Goal: Check status: Check status

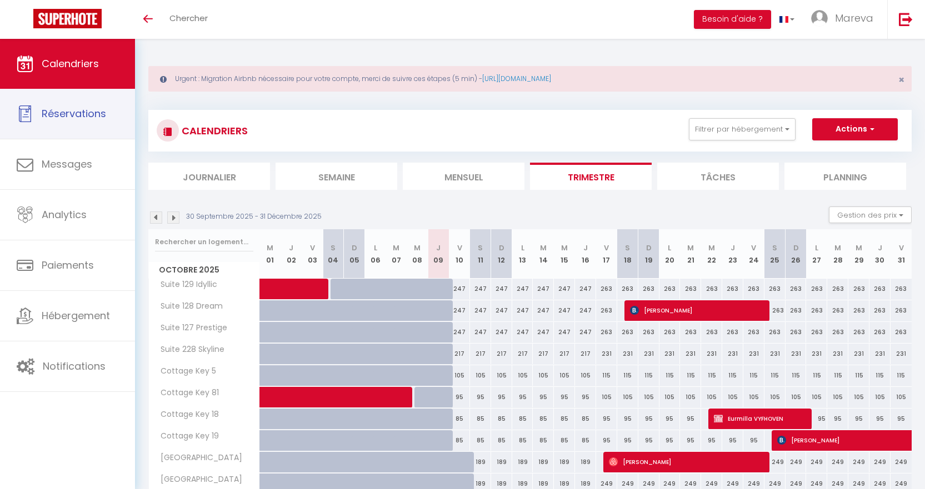
click at [44, 126] on link "Réservations" at bounding box center [67, 114] width 135 height 50
select select "not_cancelled"
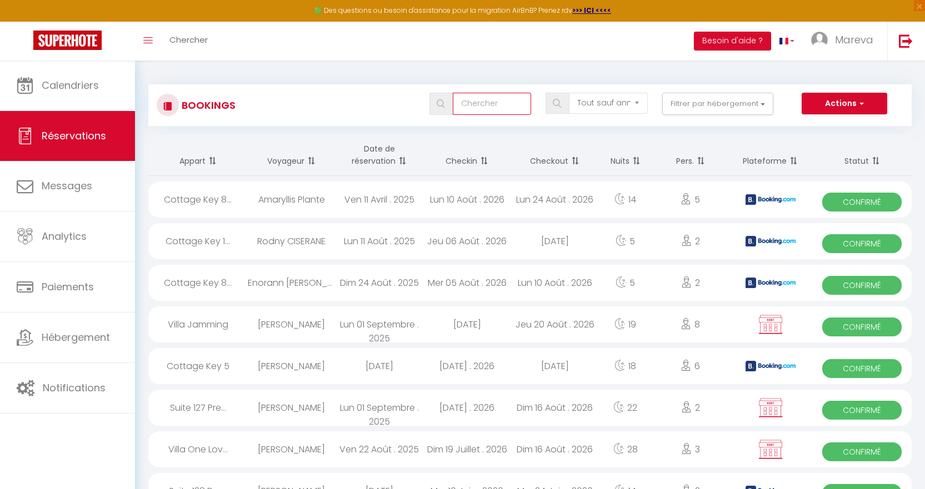
click at [503, 103] on input "text" at bounding box center [492, 104] width 78 height 22
click at [795, 157] on span at bounding box center [791, 161] width 11 height 22
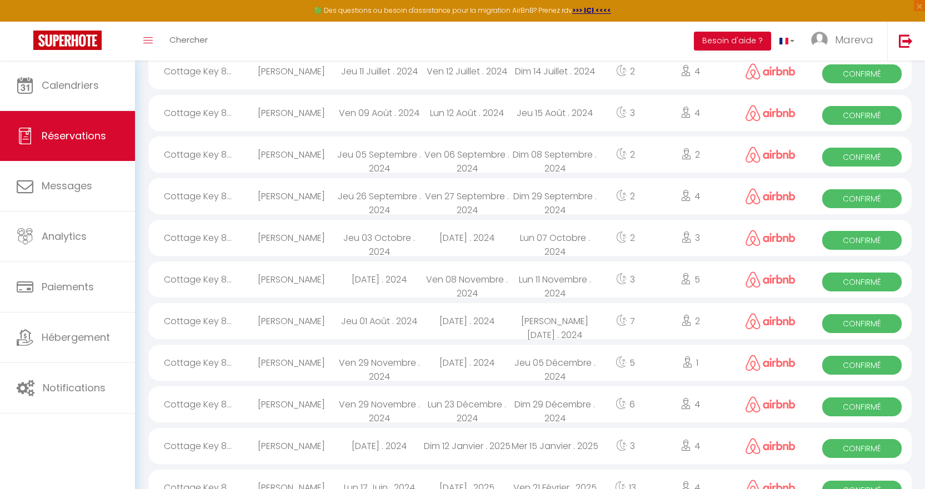
scroll to position [1819, 0]
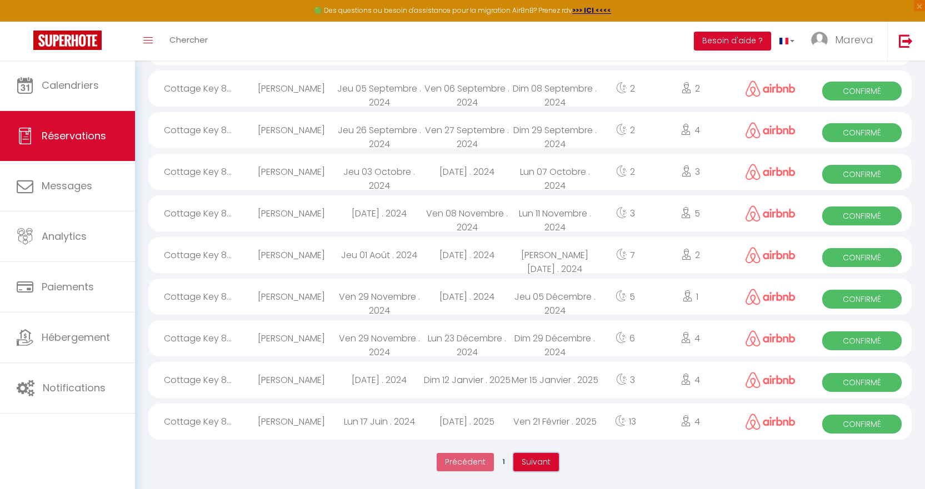
click at [538, 453] on button "Suivant" at bounding box center [536, 462] width 46 height 19
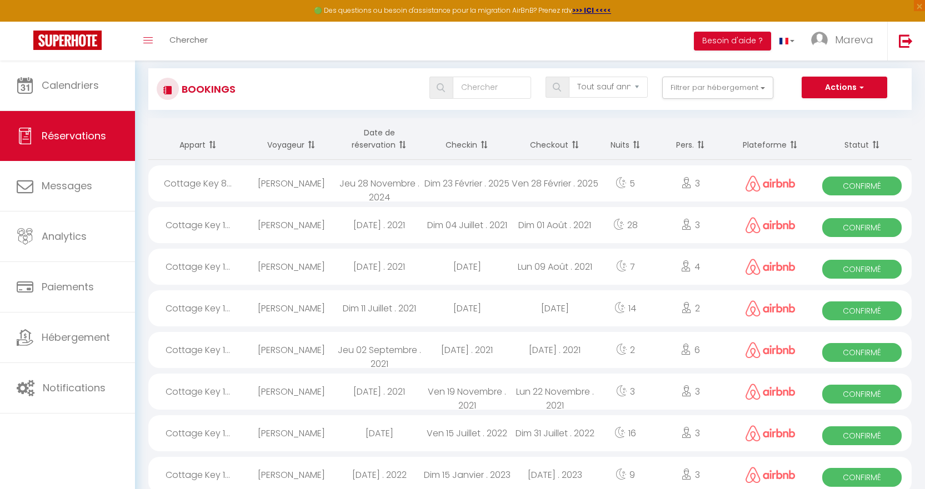
scroll to position [0, 0]
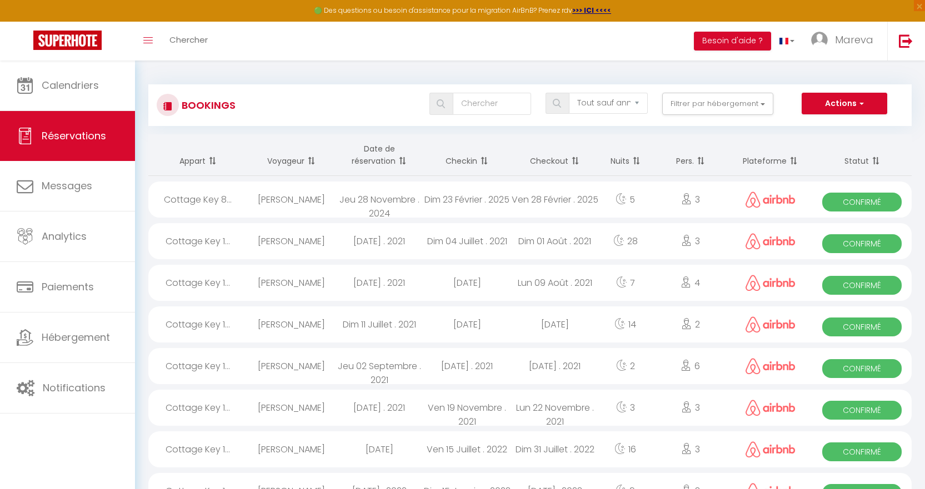
click at [775, 159] on th "Plateforme" at bounding box center [770, 155] width 84 height 42
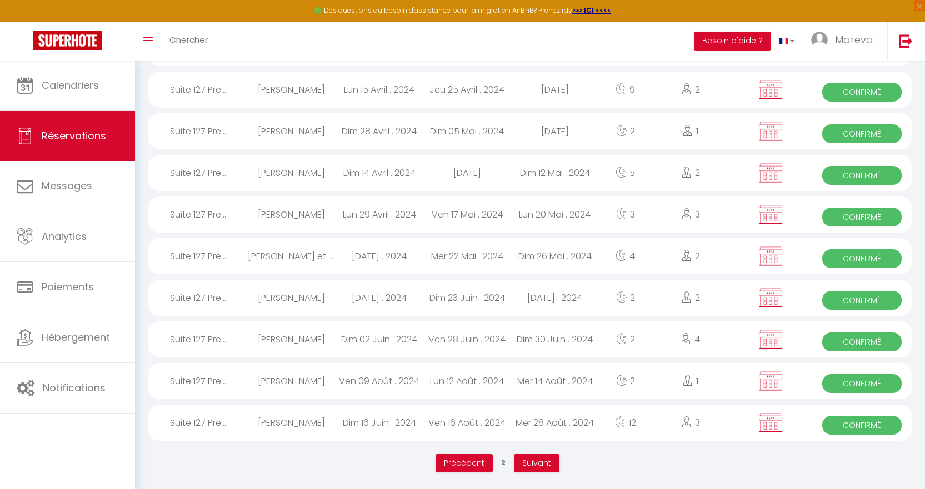
scroll to position [1819, 0]
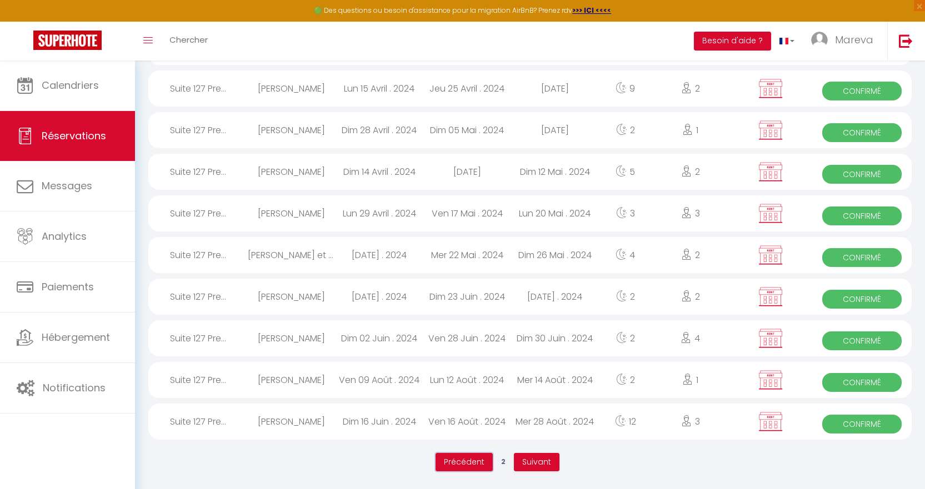
click at [463, 461] on span "Précédent" at bounding box center [464, 462] width 41 height 11
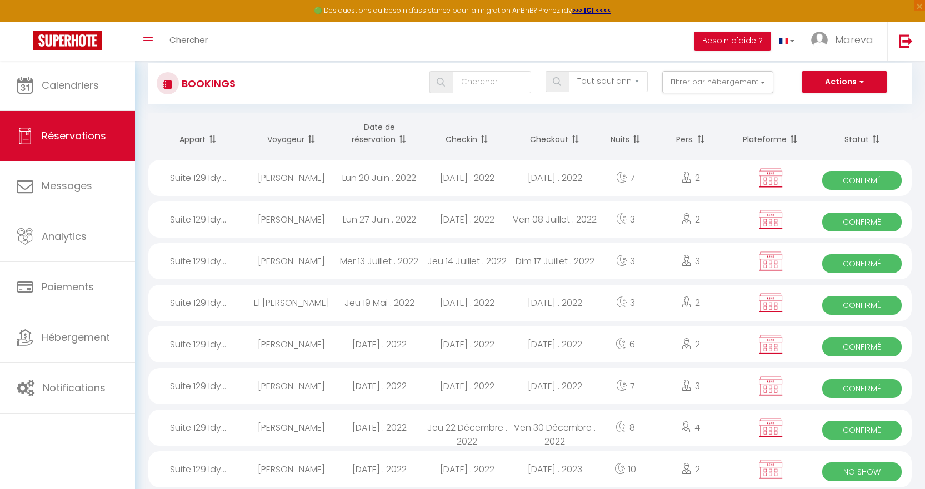
scroll to position [0, 0]
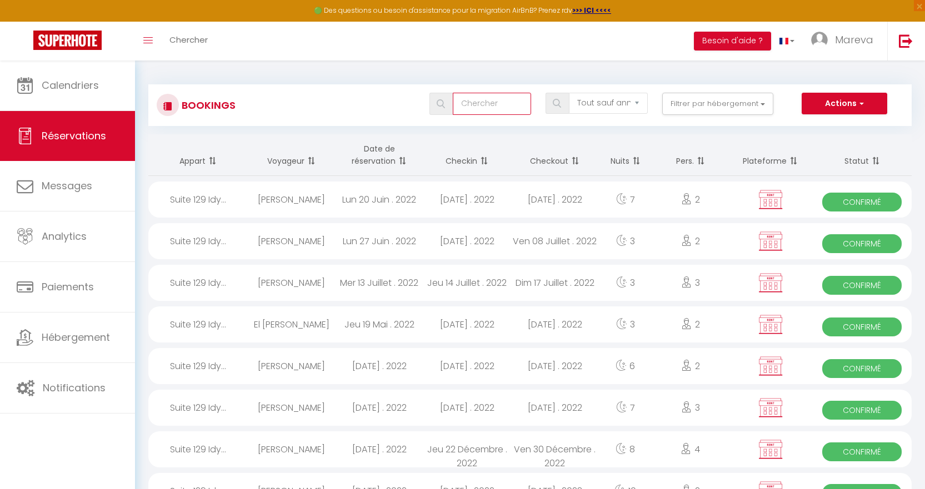
click at [458, 99] on input "text" at bounding box center [492, 104] width 78 height 22
type input "vrbo"
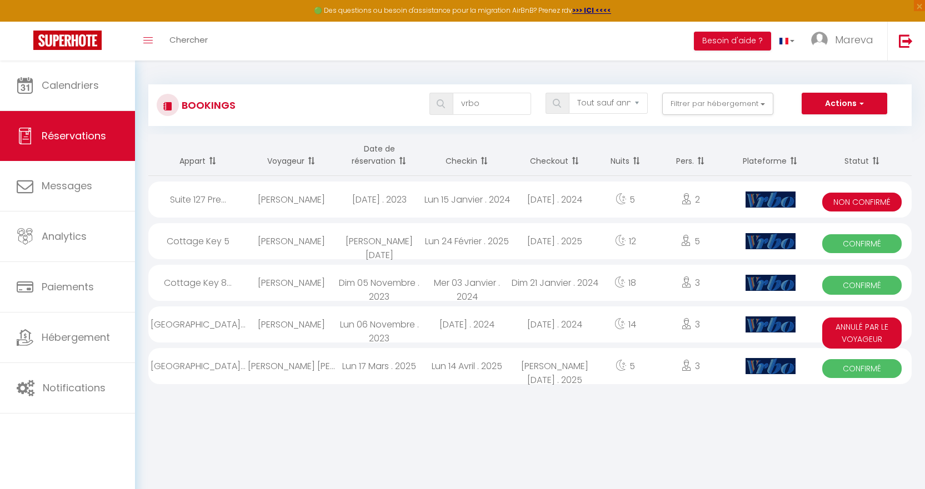
click at [450, 372] on div "Lun 14 Avril . 2025" at bounding box center [467, 366] width 88 height 36
select select "OK"
select select "KO"
select select "0"
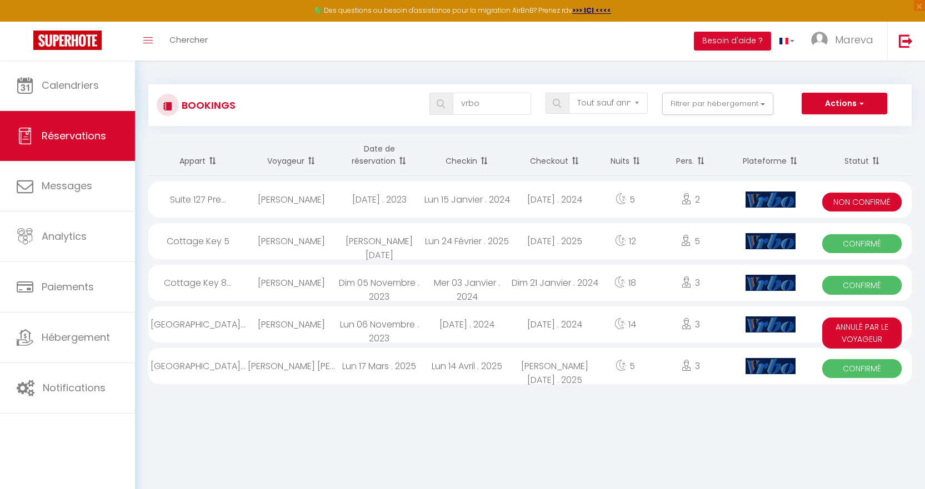
select select "1"
select select
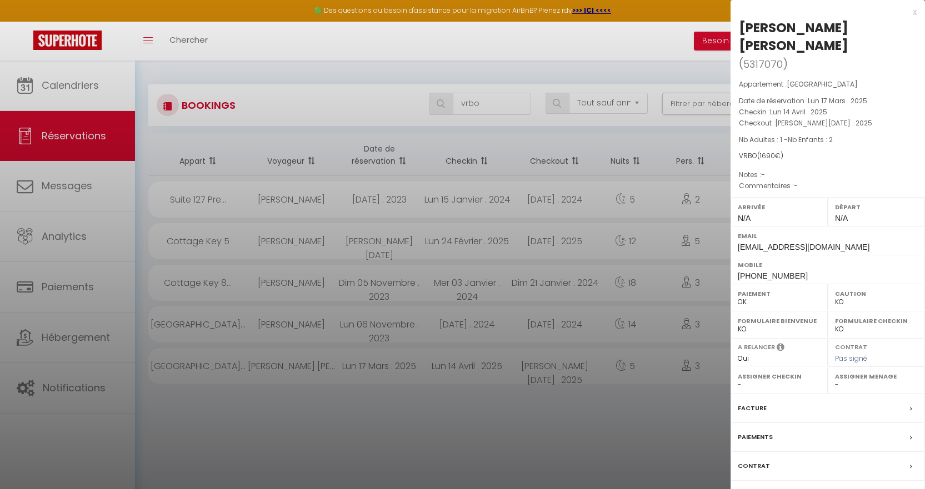
click at [404, 402] on div at bounding box center [462, 244] width 925 height 489
